Goal: Information Seeking & Learning: Learn about a topic

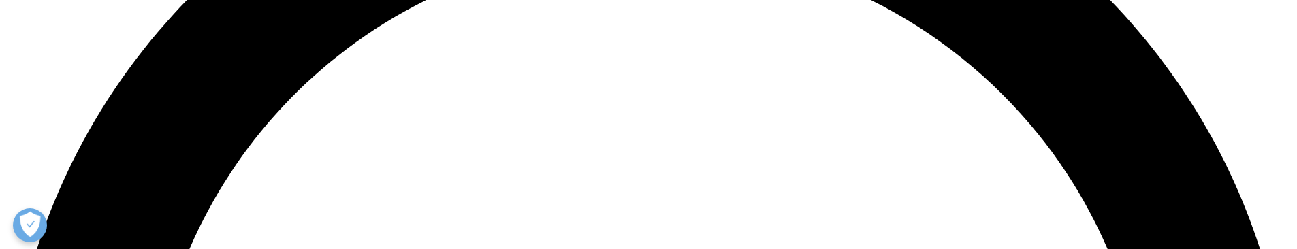
scroll to position [2997, 0]
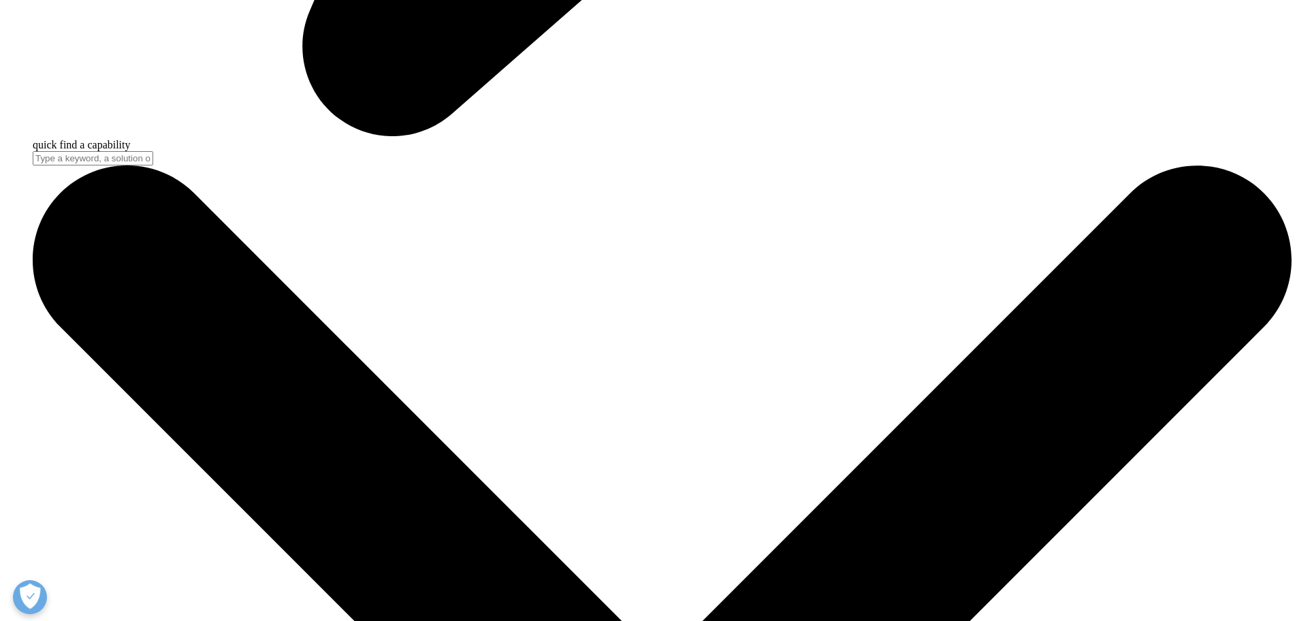
scroll to position [1566, 0]
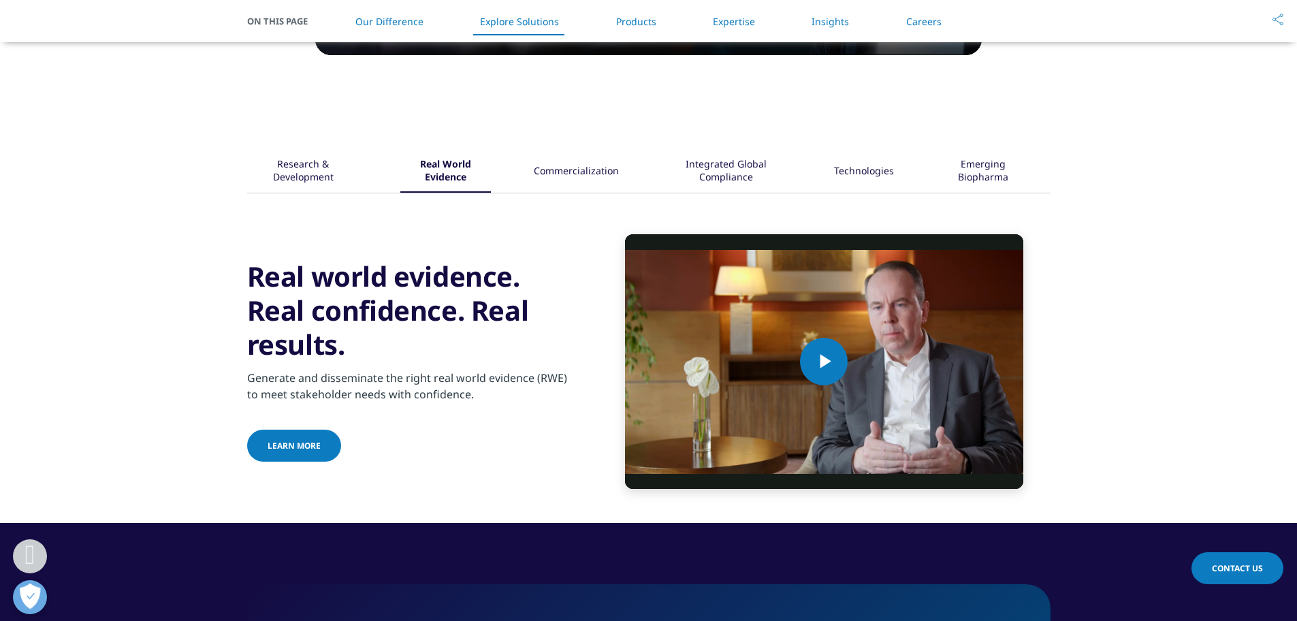
click at [574, 193] on div "Commercialization" at bounding box center [576, 172] width 85 height 42
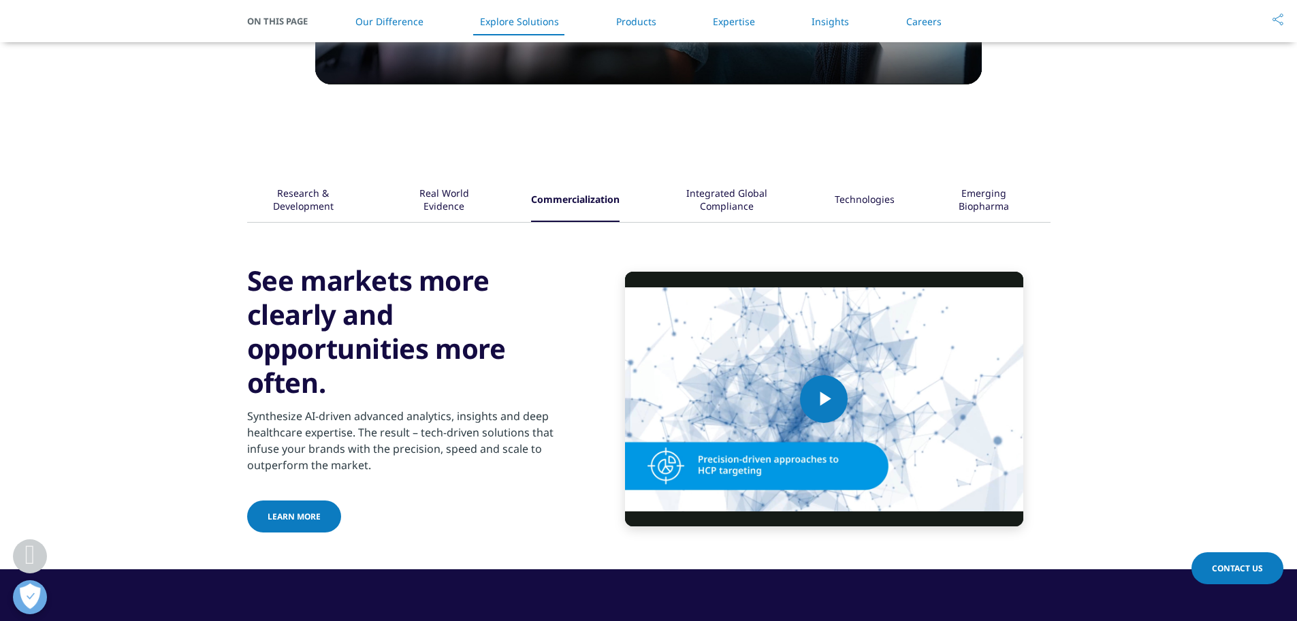
click at [704, 196] on div "Integrated Global Compliance" at bounding box center [727, 201] width 129 height 42
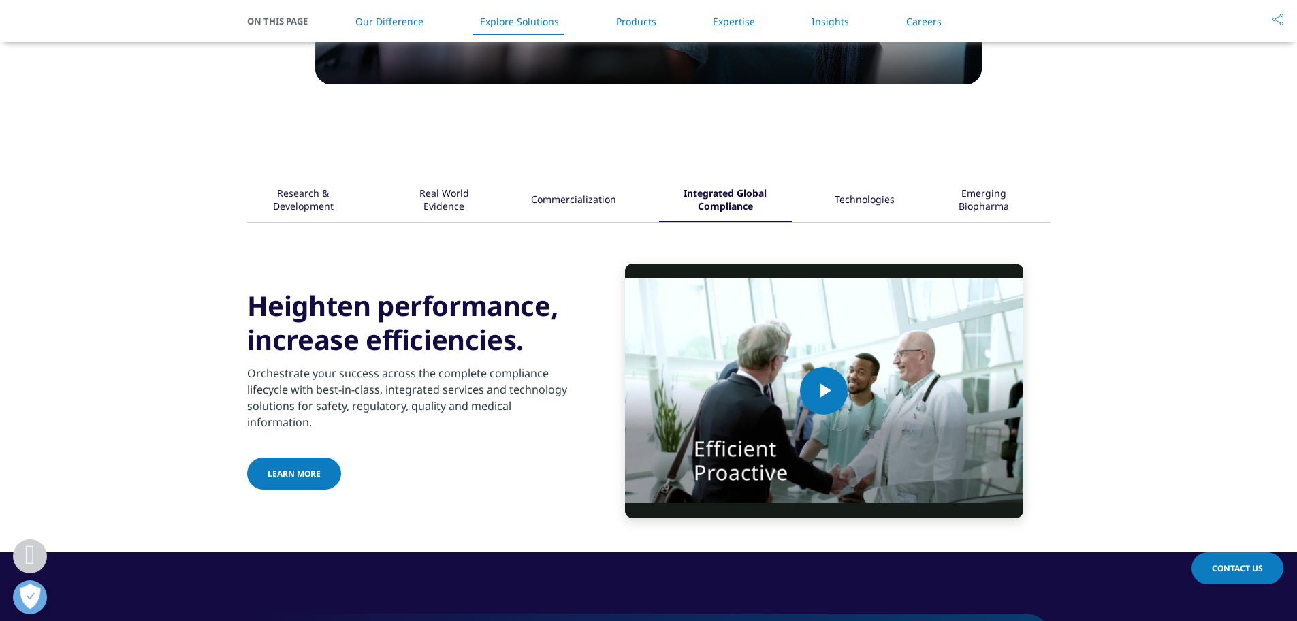
click at [855, 200] on div "Technologies" at bounding box center [865, 201] width 60 height 42
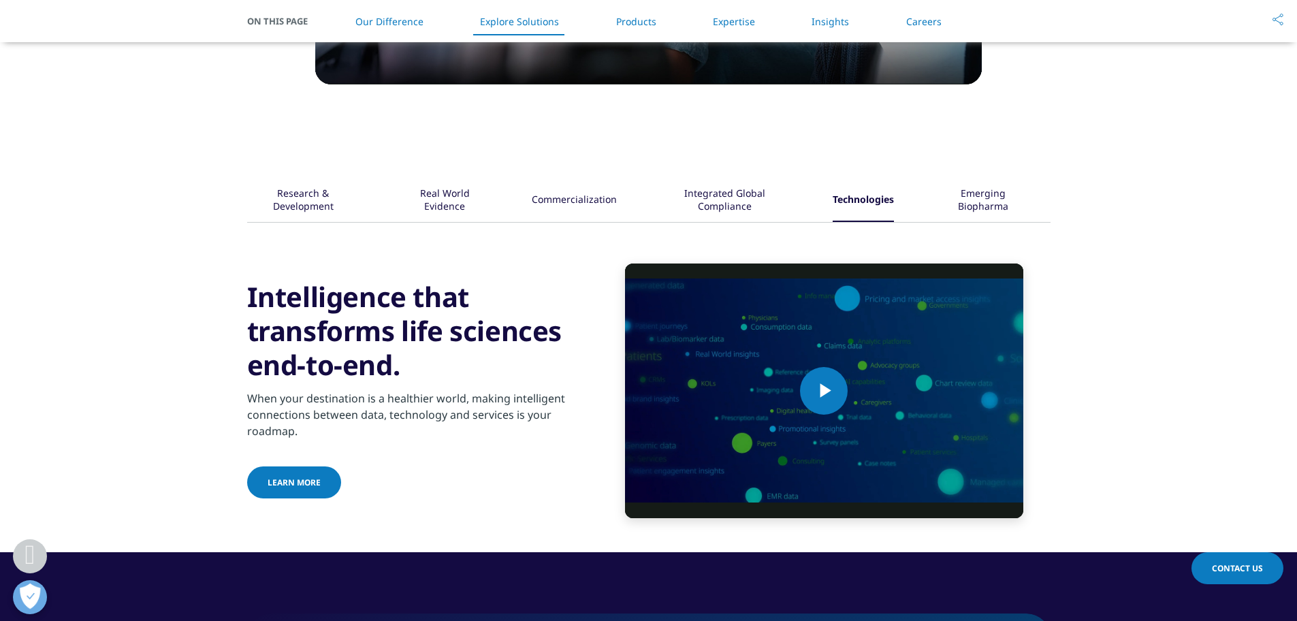
click at [979, 195] on div "Emerging Biopharma" at bounding box center [983, 201] width 93 height 42
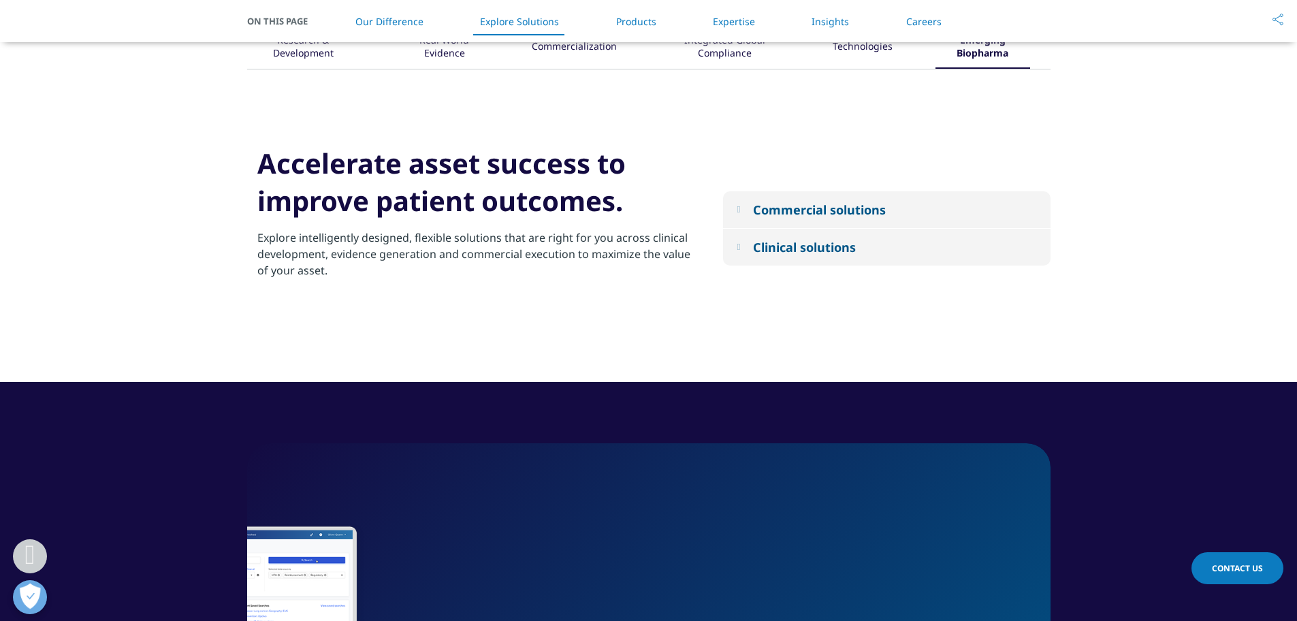
scroll to position [1703, 0]
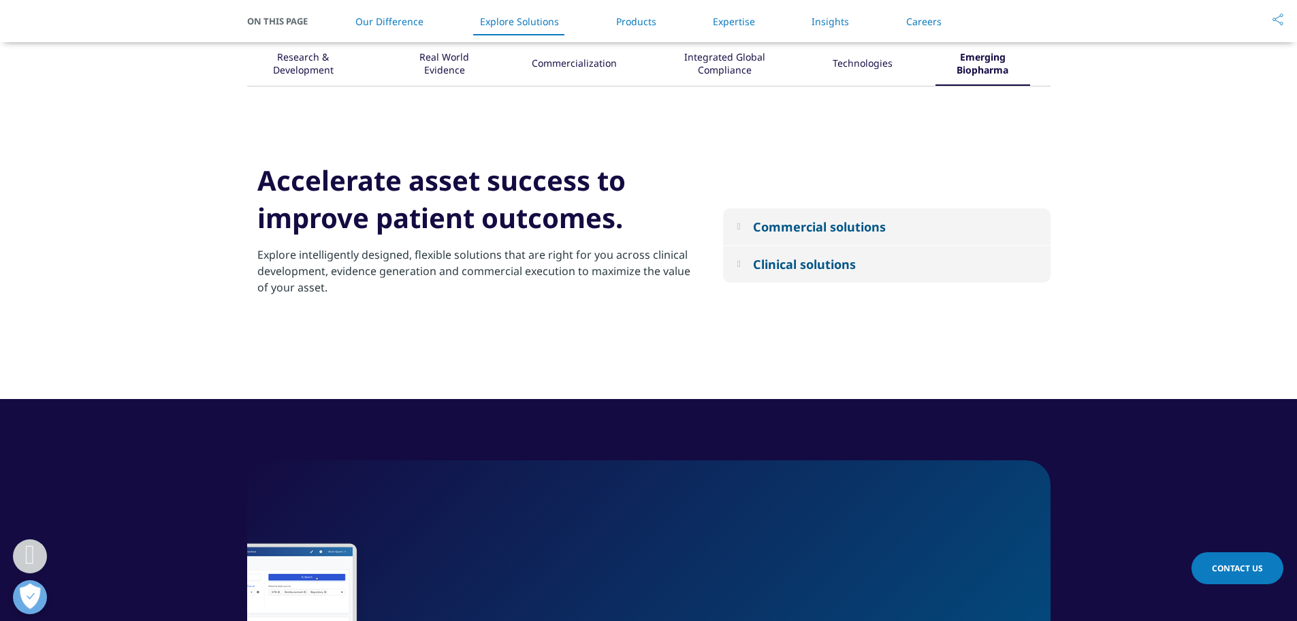
click at [855, 240] on button "Commercial solutions" at bounding box center [887, 226] width 328 height 37
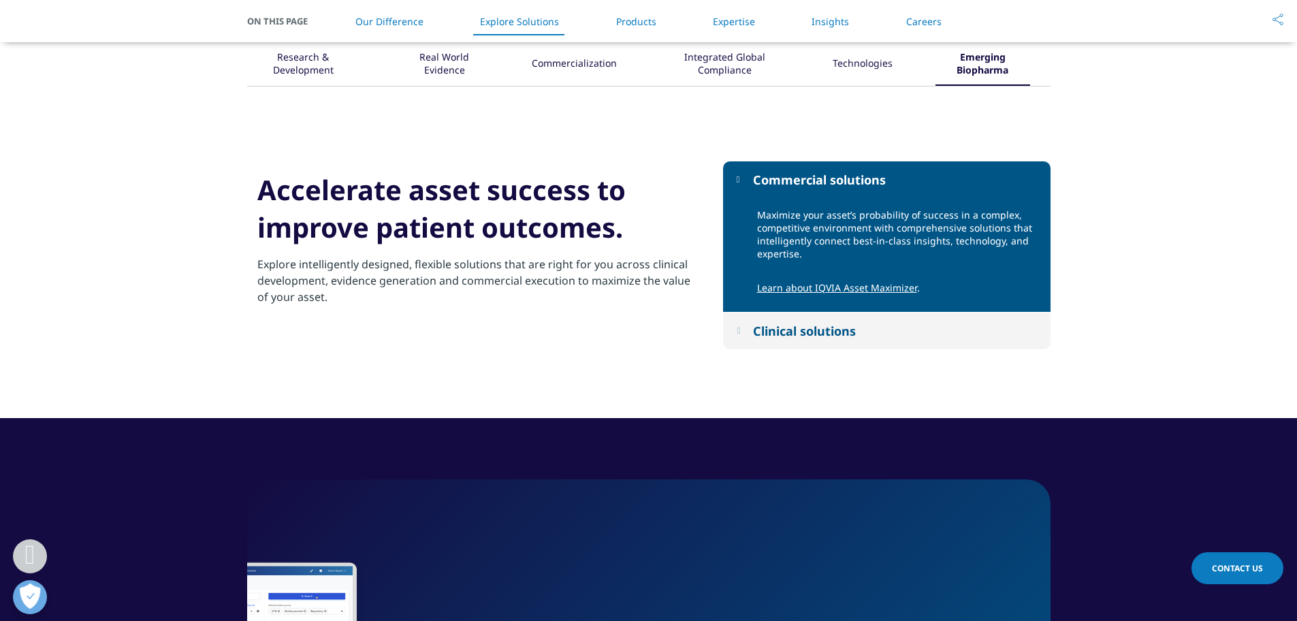
click at [783, 226] on p "Maximize your asset’s probability of success in a complex, competitive environm…" at bounding box center [898, 238] width 283 height 60
click at [774, 183] on div "Commercial solutions" at bounding box center [819, 180] width 133 height 16
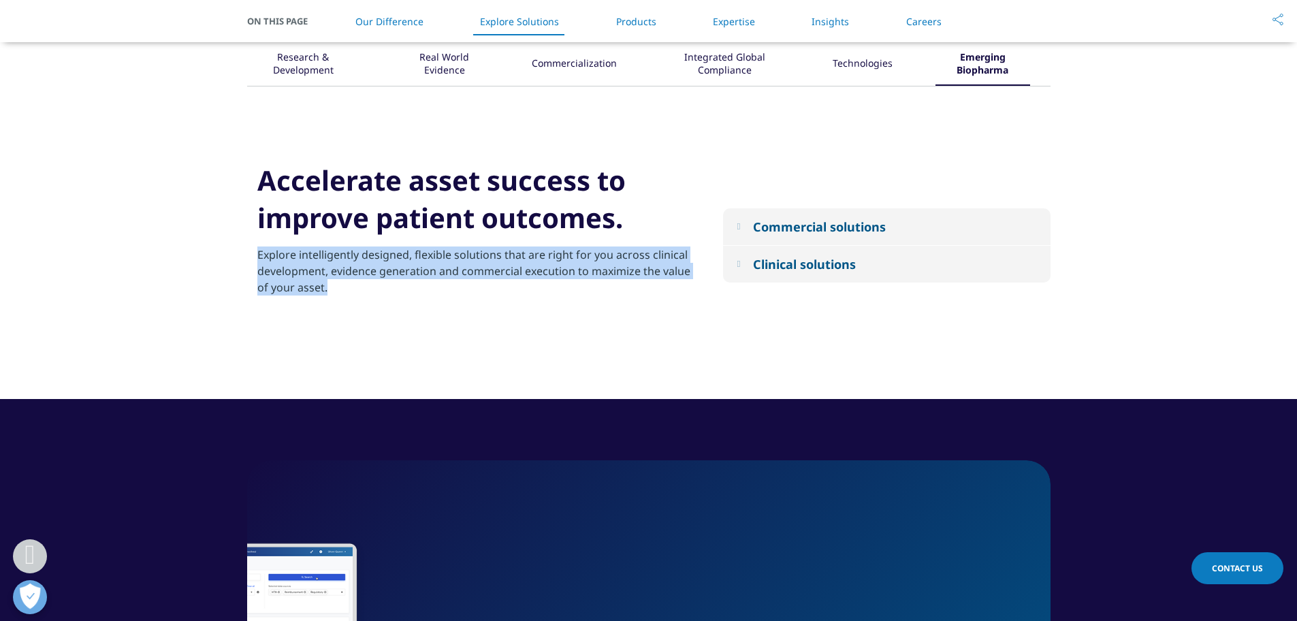
drag, startPoint x: 302, startPoint y: 283, endPoint x: 262, endPoint y: 259, distance: 46.4
click at [251, 257] on div "Accelerate asset success to improve patient outcomes. Explore intelligently des…" at bounding box center [475, 246] width 456 height 170
copy p "Explore intelligently designed, flexible solutions that are right for you acros…"
drag, startPoint x: 626, startPoint y: 216, endPoint x: 230, endPoint y: 174, distance: 398.6
click at [230, 174] on div "Research & Development Real World Evidence" at bounding box center [648, 205] width 1297 height 390
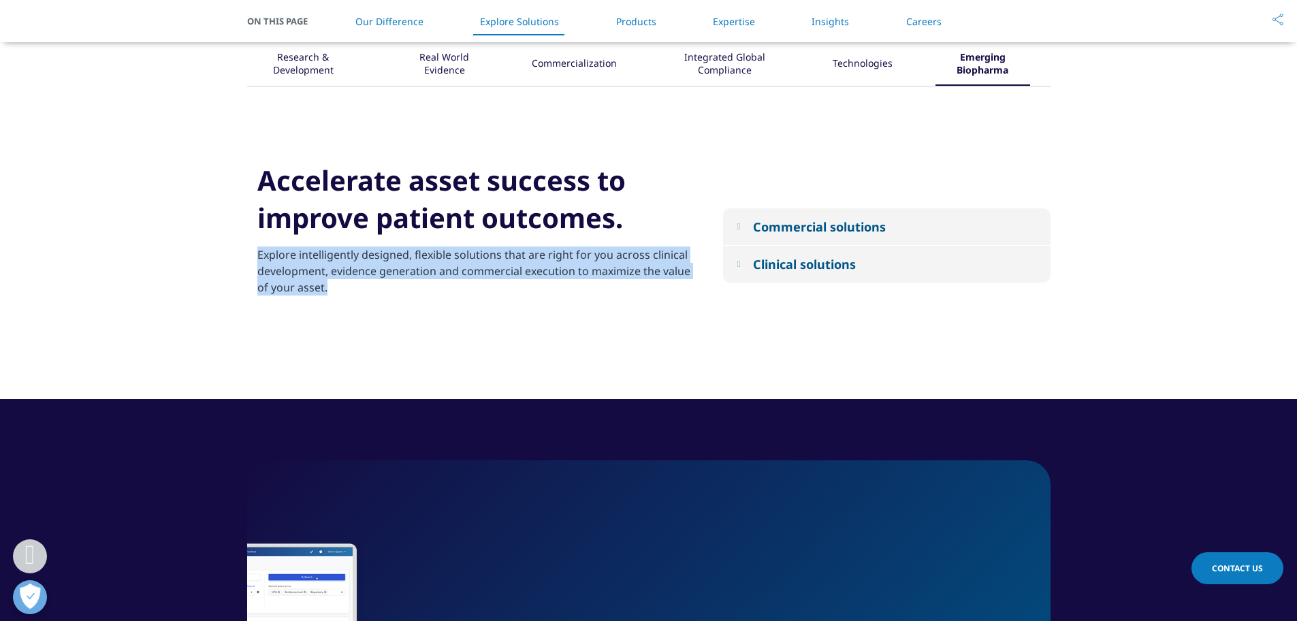
copy h2 "Accelerate asset success to improve patient outcomes."
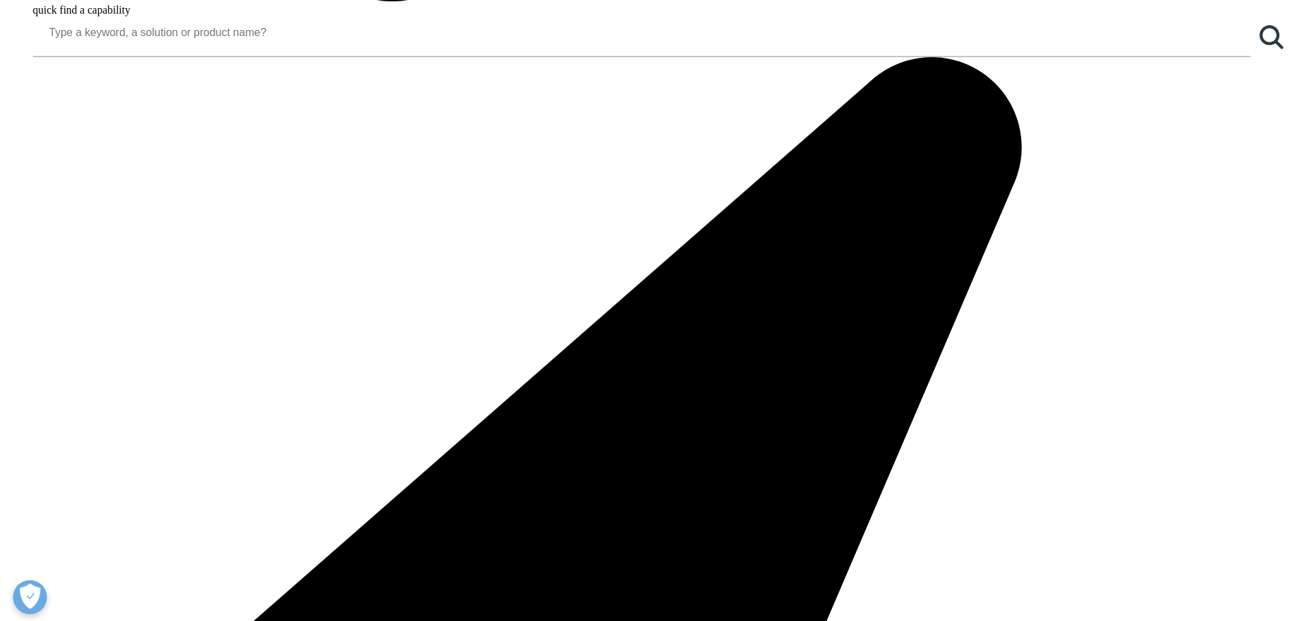
scroll to position [1703, 0]
